Goal: Navigation & Orientation: Find specific page/section

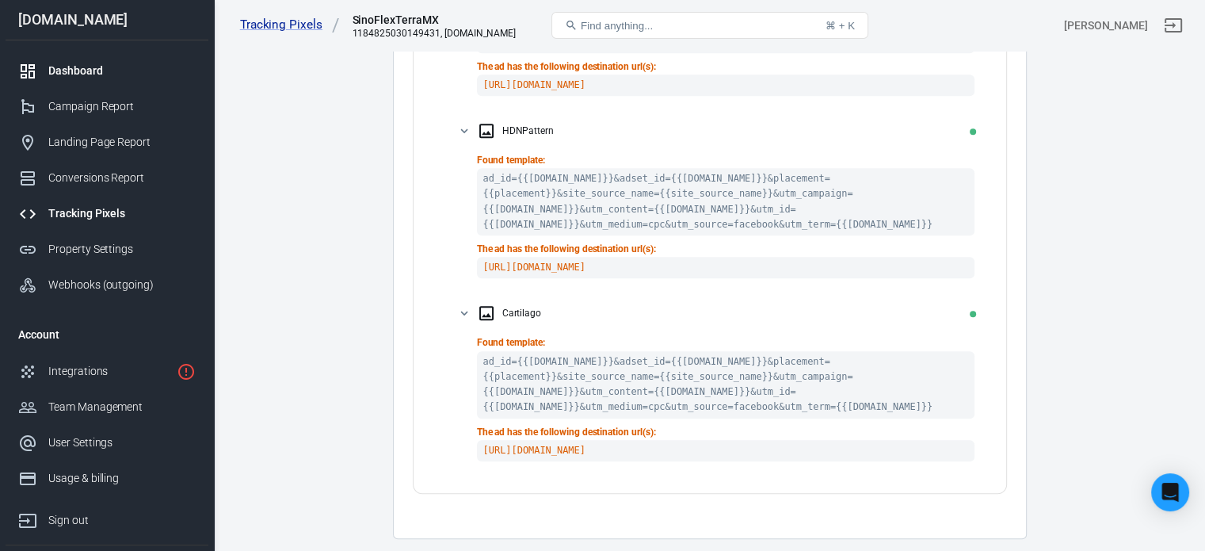
click at [63, 68] on div "Dashboard" at bounding box center [121, 71] width 147 height 17
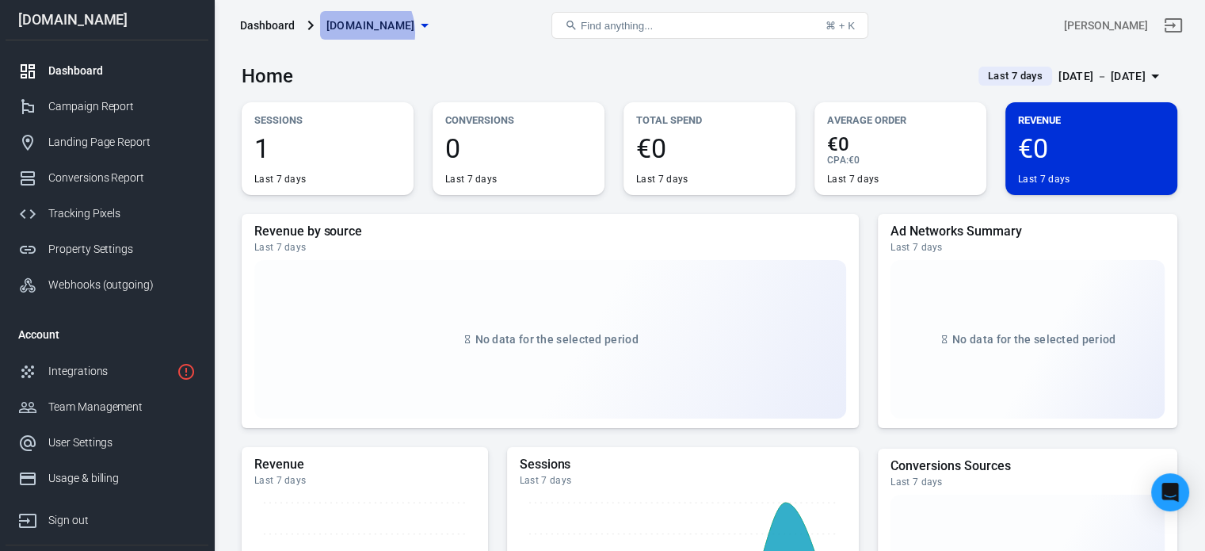
click at [350, 32] on span "[DOMAIN_NAME]" at bounding box center [370, 26] width 89 height 20
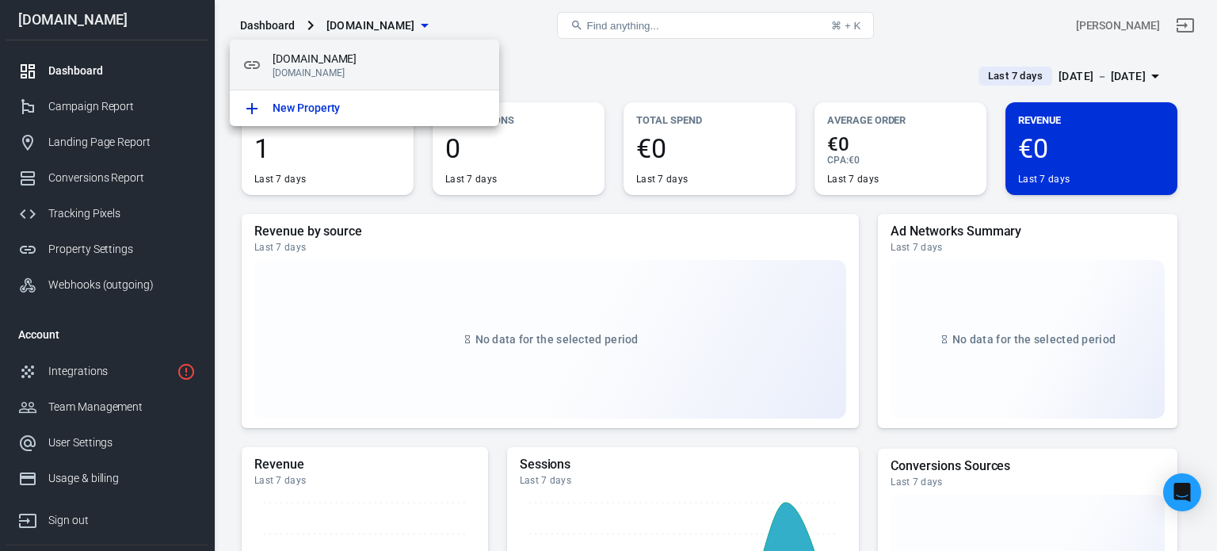
click at [355, 72] on p "[DOMAIN_NAME]" at bounding box center [380, 72] width 214 height 11
